Goal: Task Accomplishment & Management: Manage account settings

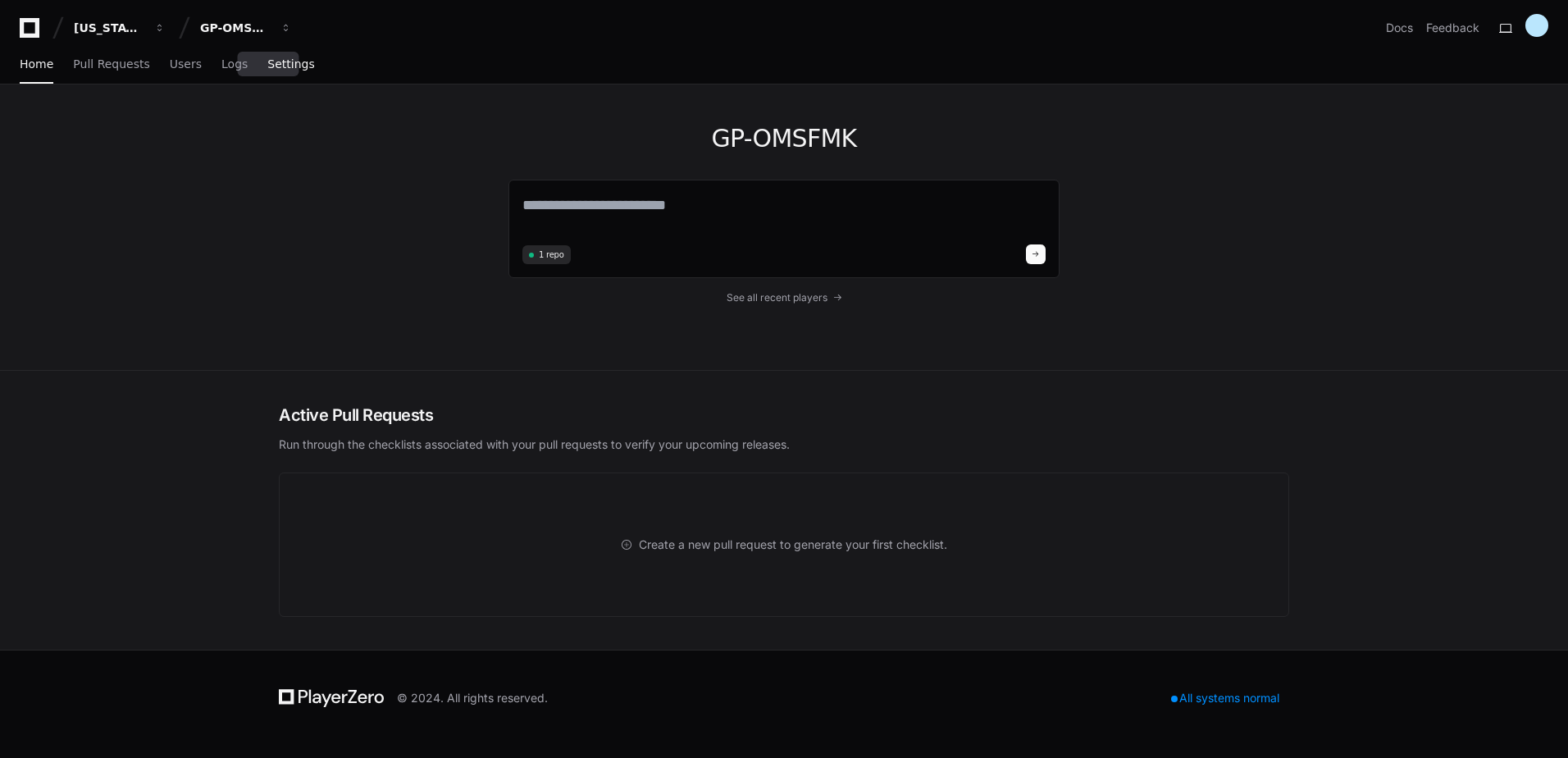
click at [279, 65] on span "Settings" at bounding box center [291, 64] width 47 height 9
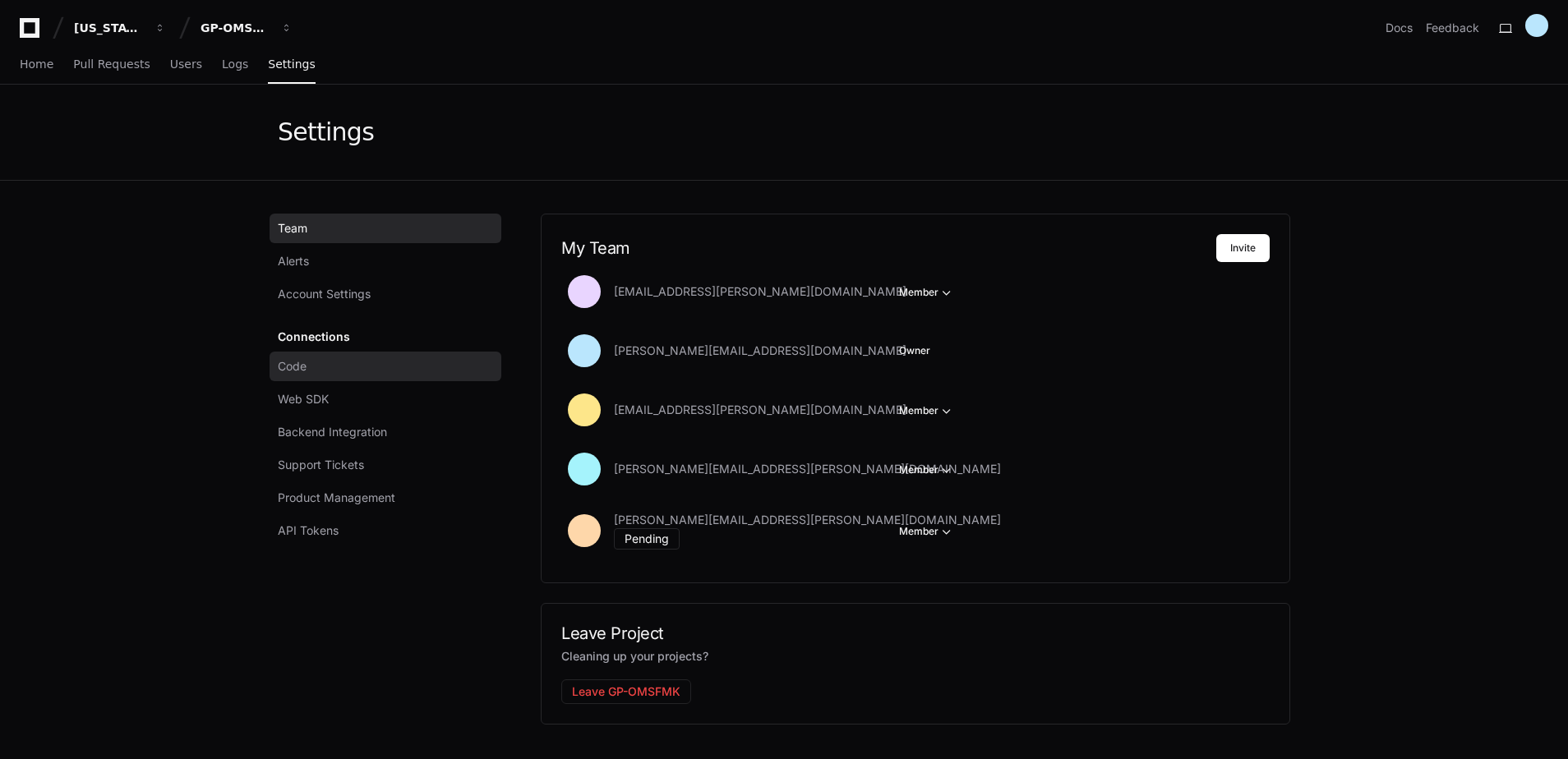
click at [338, 377] on link "Code" at bounding box center [385, 366] width 232 height 29
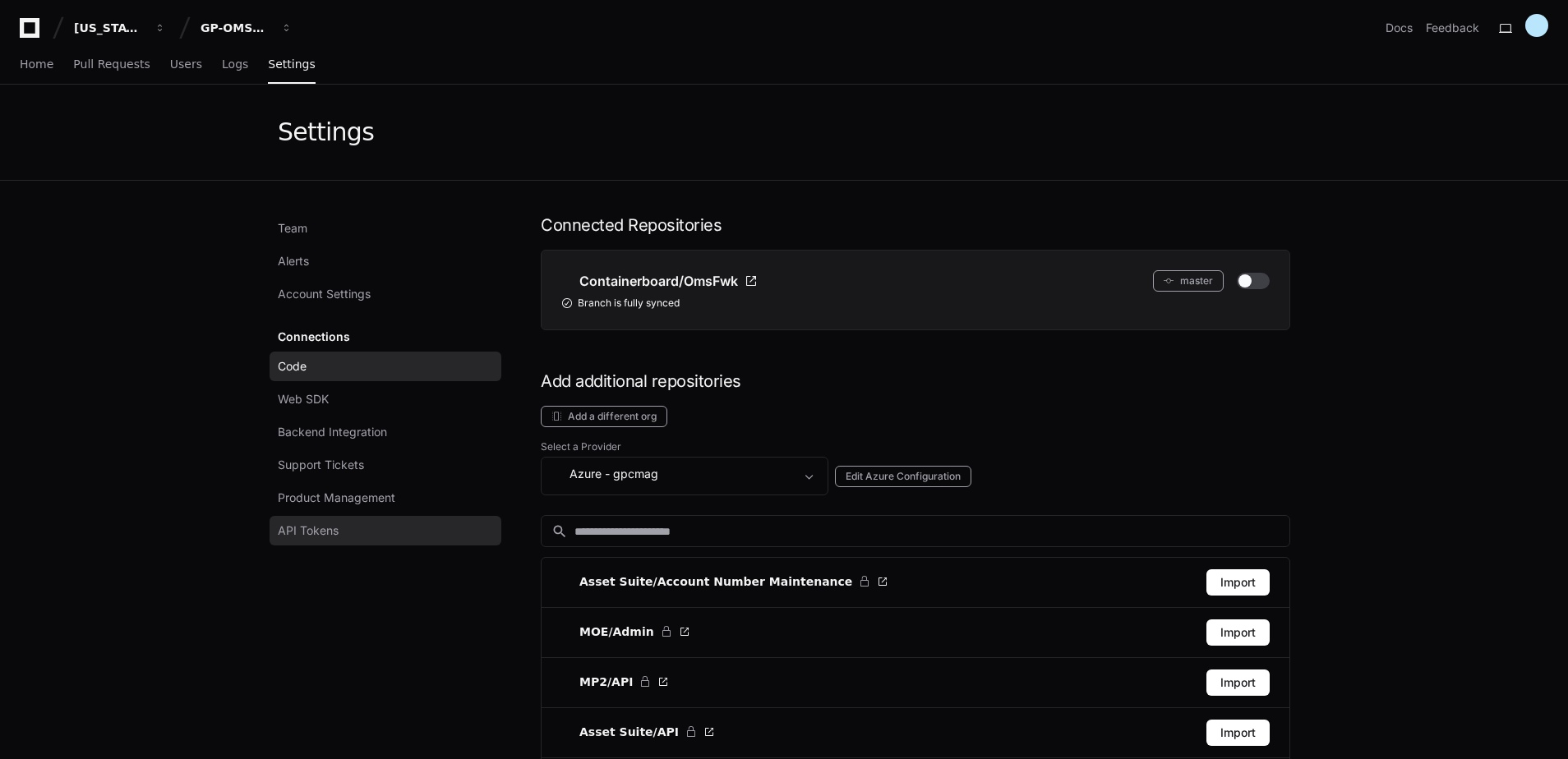
click at [326, 528] on span "API Tokens" at bounding box center [308, 530] width 61 height 16
